Goal: Find specific page/section: Find specific page/section

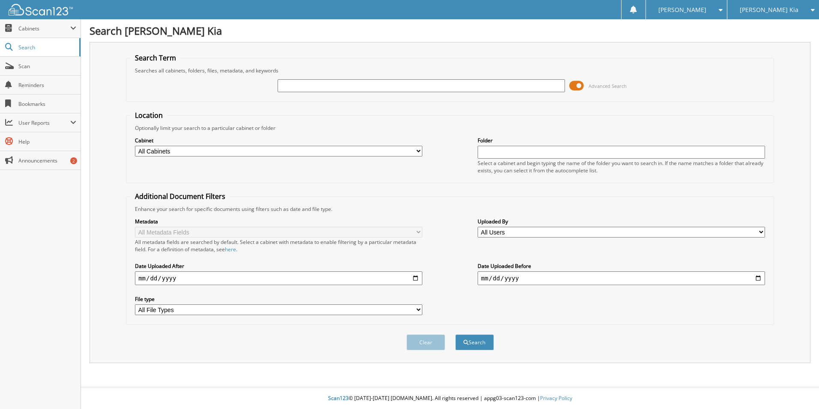
click at [361, 87] on input "text" at bounding box center [422, 85] width 288 height 13
type input "53953"
click at [455, 334] on button "Search" at bounding box center [474, 342] width 39 height 16
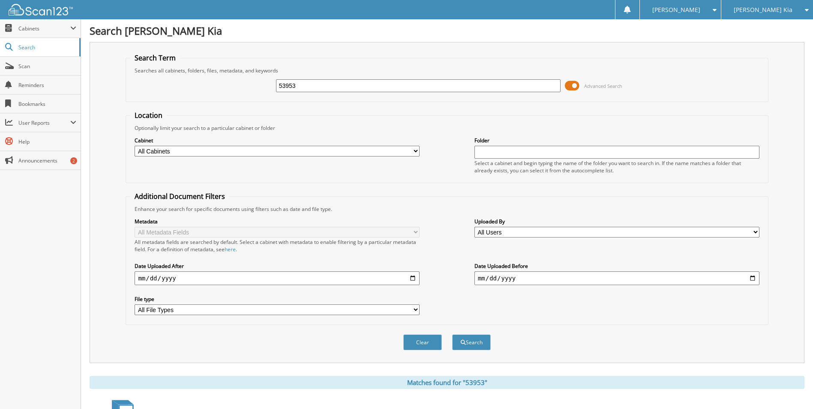
click at [356, 87] on input "53953" at bounding box center [418, 85] width 285 height 13
drag, startPoint x: 257, startPoint y: 92, endPoint x: 148, endPoint y: 102, distance: 108.8
click at [155, 101] on fieldset "Search Term Searches all cabinets, folders, files, metadata, and keywords 53953…" at bounding box center [447, 77] width 642 height 49
click at [17, 27] on span "Cabinets" at bounding box center [40, 28] width 81 height 18
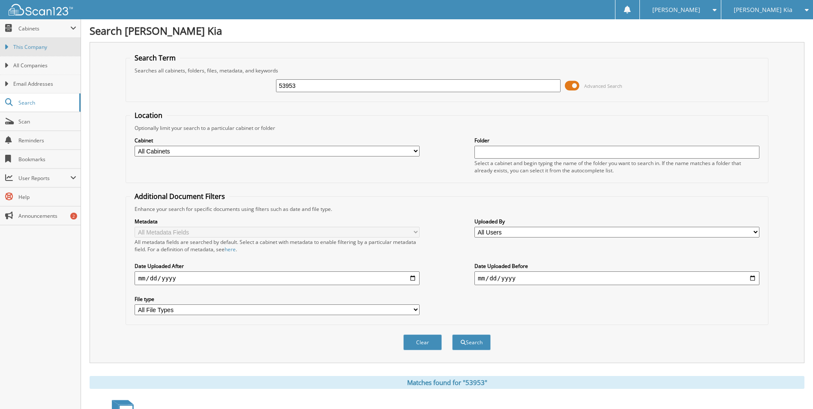
click at [30, 50] on span "This Company" at bounding box center [44, 47] width 63 height 8
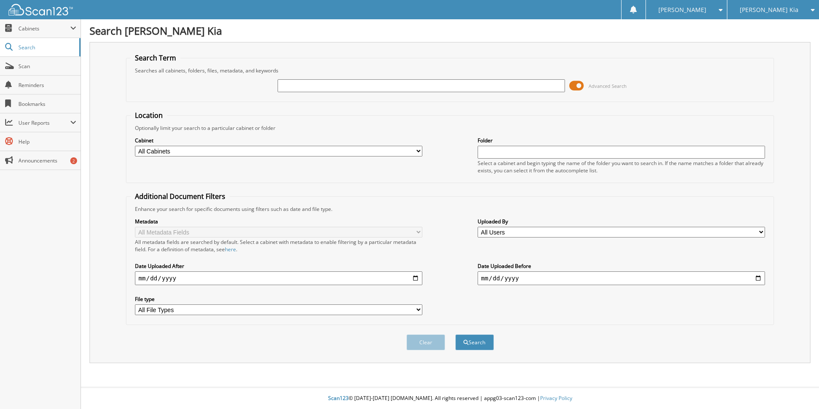
click at [41, 49] on span "Search" at bounding box center [46, 47] width 57 height 7
click at [32, 66] on span "Scan" at bounding box center [47, 66] width 58 height 7
click at [327, 89] on input "text" at bounding box center [422, 85] width 288 height 13
click at [25, 36] on span "Cabinets" at bounding box center [40, 28] width 81 height 18
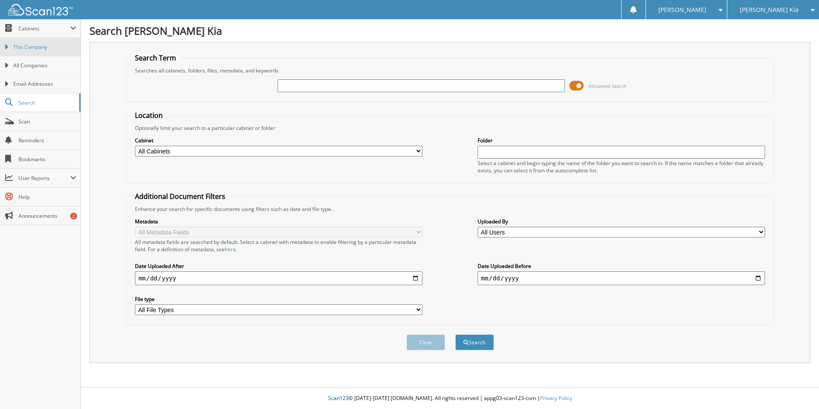
click at [32, 51] on span "This Company" at bounding box center [44, 47] width 63 height 8
